Goal: Information Seeking & Learning: Find specific page/section

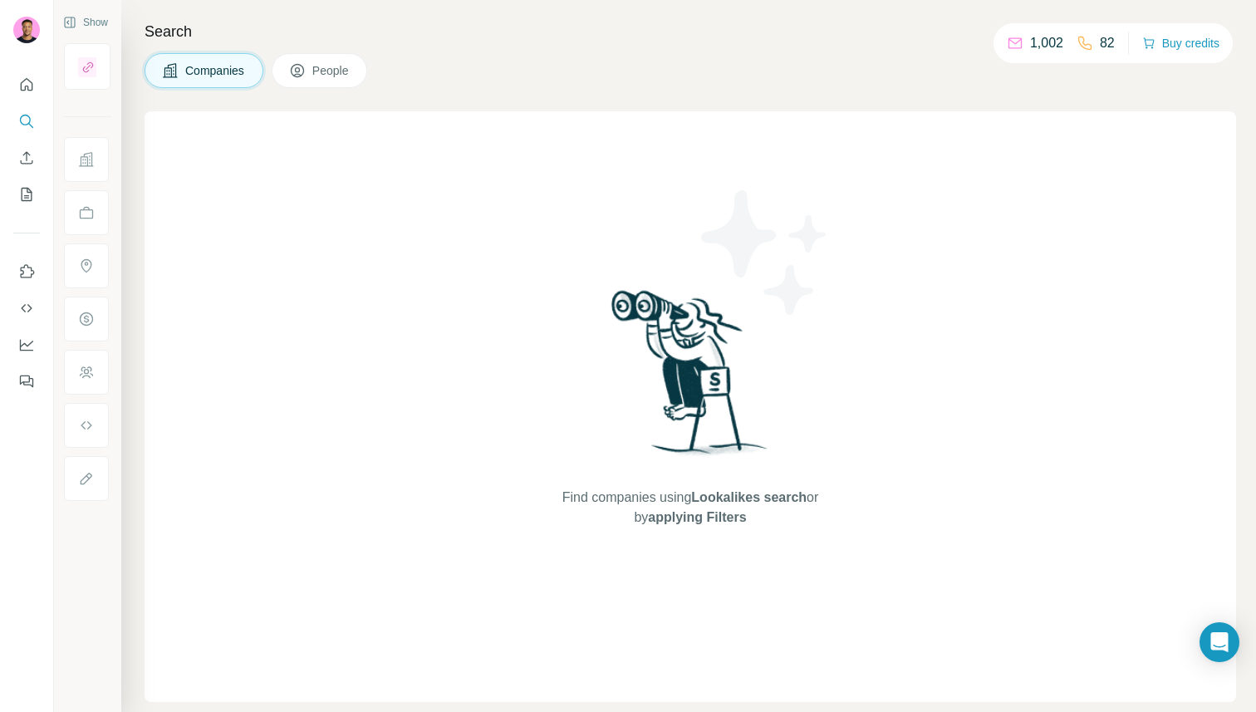
click at [321, 61] on button "People" at bounding box center [320, 70] width 96 height 35
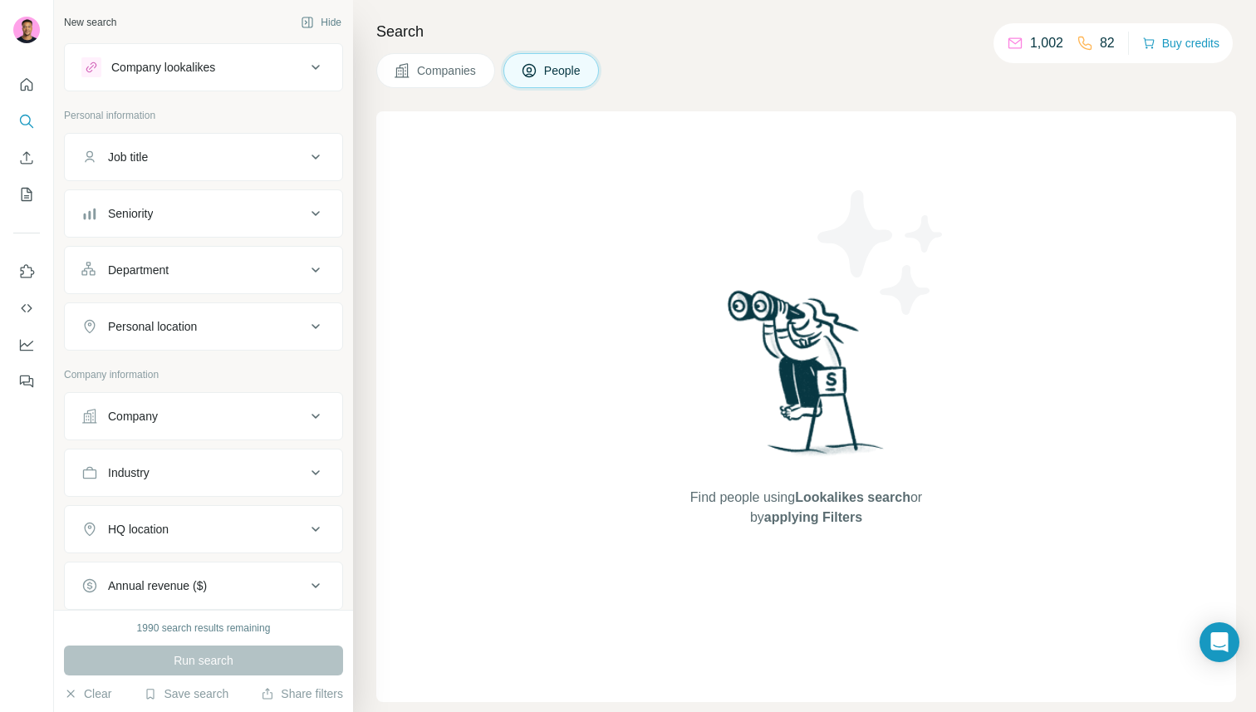
click at [169, 217] on div "Seniority" at bounding box center [193, 213] width 224 height 17
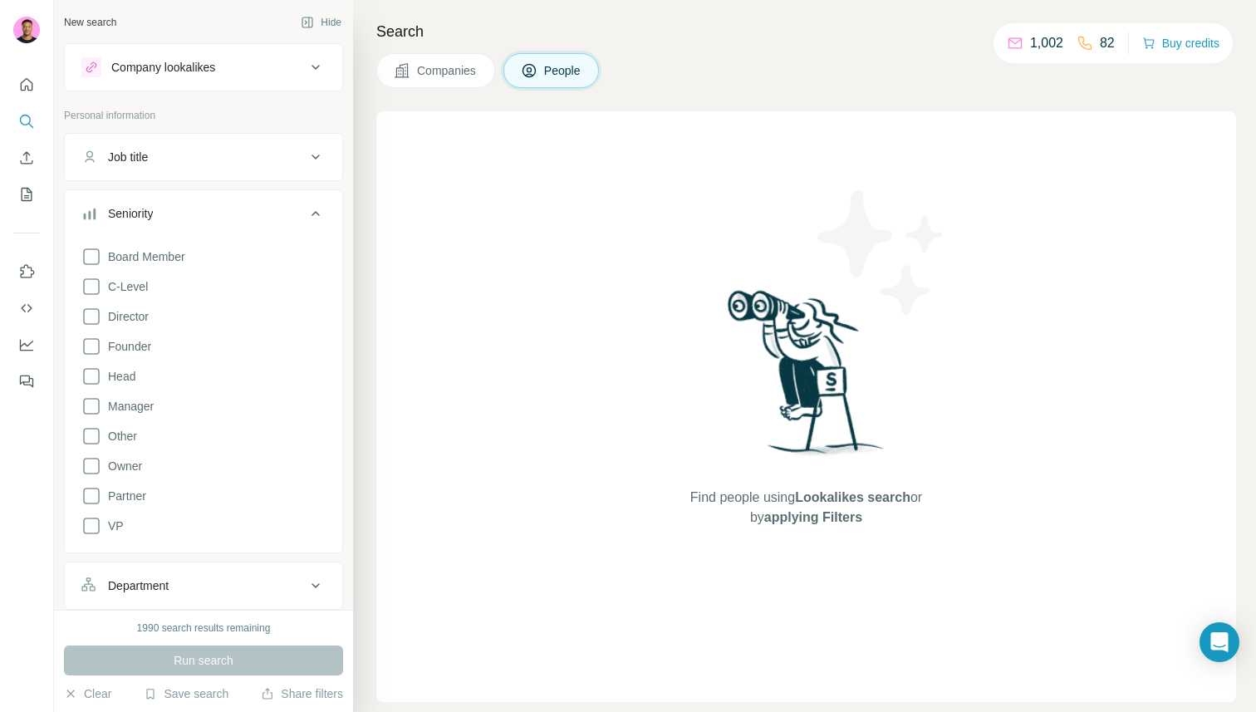
click at [140, 271] on div "Board Member C-Level Director Founder Head Manager Other Owner Partner VP" at bounding box center [203, 388] width 244 height 296
click at [139, 265] on label "Board Member" at bounding box center [133, 257] width 104 height 20
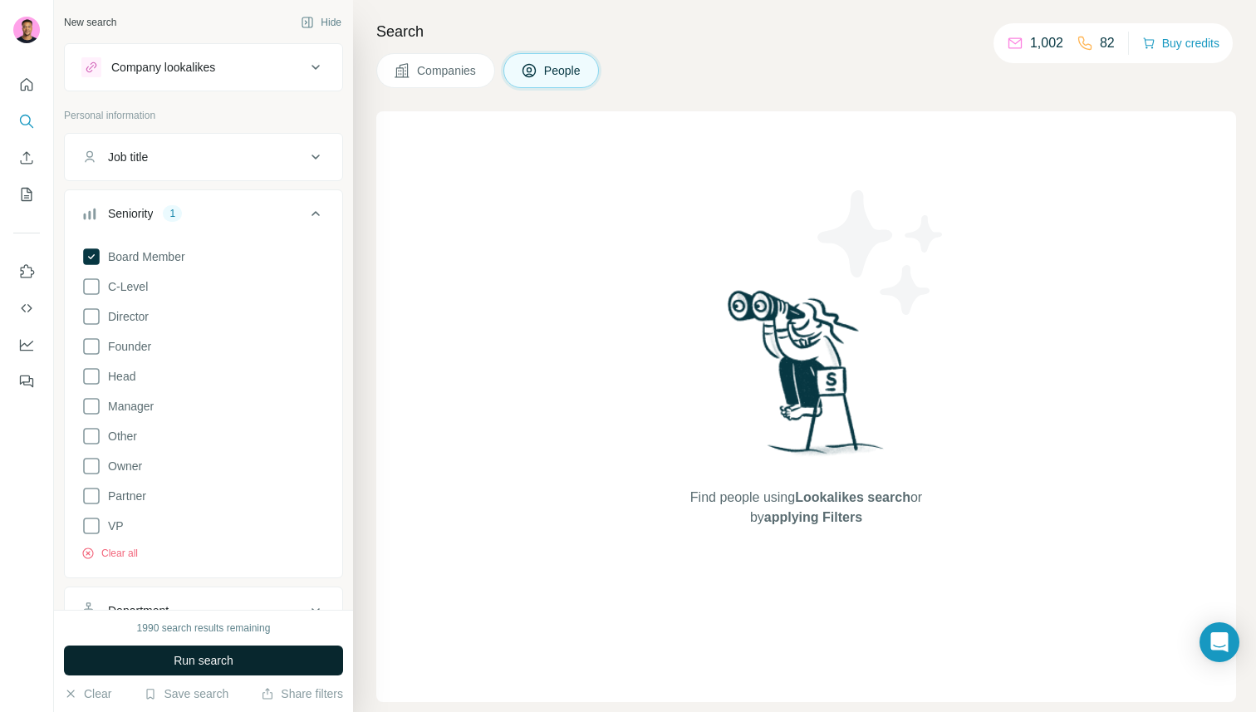
click at [203, 655] on span "Run search" at bounding box center [204, 660] width 60 height 17
